Goal: Task Accomplishment & Management: Use online tool/utility

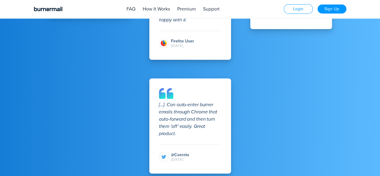
scroll to position [655, 0]
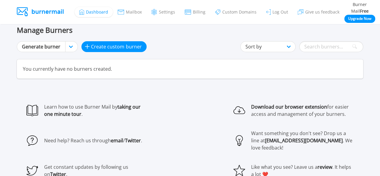
scroll to position [127, 0]
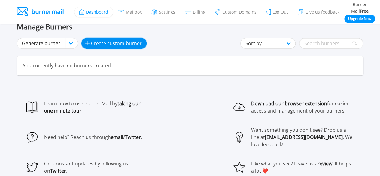
click at [120, 43] on span "Create custom burner" at bounding box center [116, 43] width 50 height 7
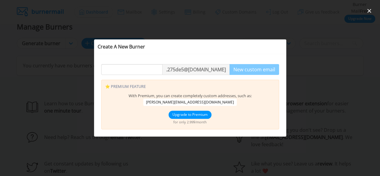
click at [147, 77] on div ". 275de5 @nicoric.com New custom email Disable burner after 1 10 20 30 40 days …" at bounding box center [190, 95] width 192 height 83
click at [214, 65] on div ". 275de5 @nicoric.com New custom email Disable burner after 1 10 20 30 40 days …" at bounding box center [190, 95] width 192 height 83
click at [214, 65] on p ". 275de5 @nicoric.com" at bounding box center [196, 69] width 68 height 11
drag, startPoint x: 214, startPoint y: 65, endPoint x: 150, endPoint y: 63, distance: 63.6
click at [150, 63] on div ". 275de5 @nicoric.com New custom email Disable burner after 1 10 20 30 40 days …" at bounding box center [190, 95] width 192 height 83
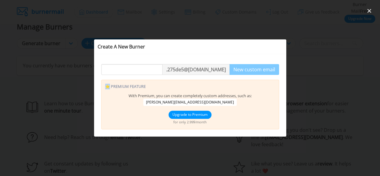
click at [150, 63] on div ". 275de5 @nicoric.com New custom email Disable burner after 1 10 20 30 40 days …" at bounding box center [190, 95] width 192 height 83
click at [144, 66] on input "text" at bounding box center [131, 69] width 61 height 11
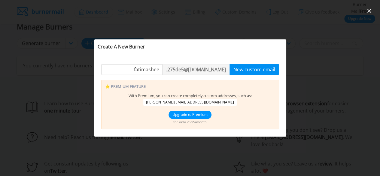
type input "fatimashee"
click at [248, 71] on button "New custom email" at bounding box center [254, 69] width 50 height 11
click at [368, 13] on button "close" at bounding box center [369, 11] width 10 height 10
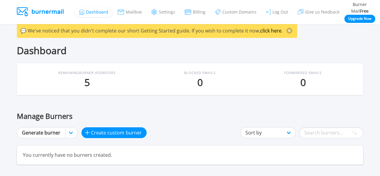
scroll to position [40, 0]
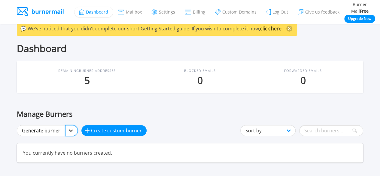
click at [68, 128] on select "Generate burner nicoric.com more domains" at bounding box center [71, 130] width 13 height 11
click at [56, 128] on link "Generate burner" at bounding box center [41, 130] width 49 height 11
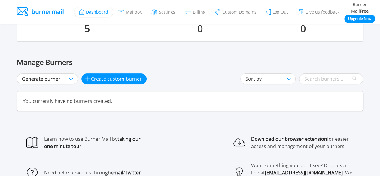
scroll to position [74, 0]
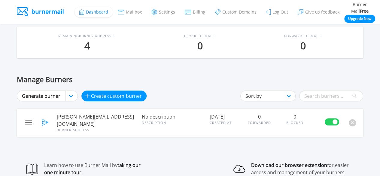
drag, startPoint x: 80, startPoint y: 121, endPoint x: 91, endPoint y: 129, distance: 13.8
click at [91, 129] on div "robert.c38a74d2@nicoric.com Burner Address" at bounding box center [95, 122] width 85 height 21
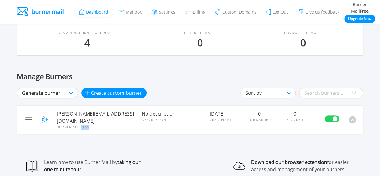
scroll to position [77, 0]
click at [34, 115] on button at bounding box center [28, 120] width 17 height 17
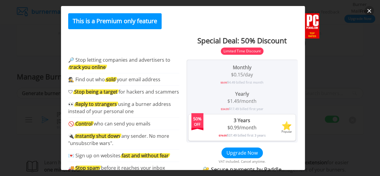
click at [368, 7] on button "close" at bounding box center [369, 11] width 10 height 10
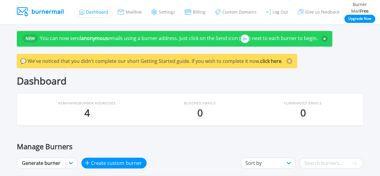
scroll to position [0, 0]
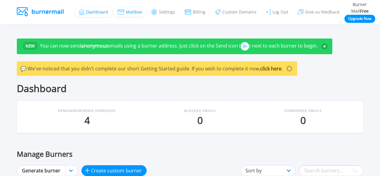
click at [131, 11] on span "Mailbox" at bounding box center [134, 12] width 16 height 4
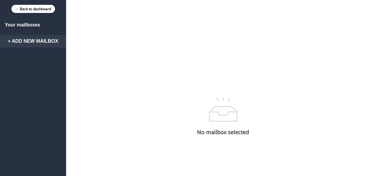
click at [42, 41] on link "+ Add New Mailbox" at bounding box center [33, 41] width 66 height 13
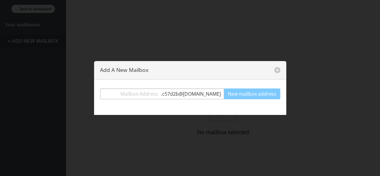
click at [161, 93] on input "text" at bounding box center [130, 93] width 61 height 11
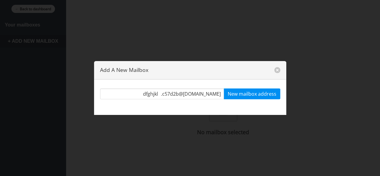
type input "dfghjkl"
click at [236, 96] on button "New mailbox address" at bounding box center [252, 93] width 56 height 11
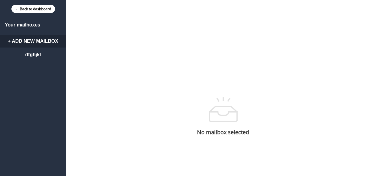
click at [35, 14] on div "← Back to dashboard" at bounding box center [33, 9] width 66 height 18
